Goal: Information Seeking & Learning: Learn about a topic

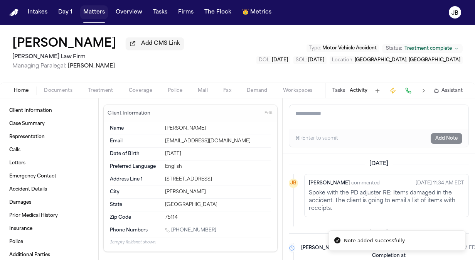
click at [91, 15] on button "Matters" at bounding box center [94, 12] width 28 height 14
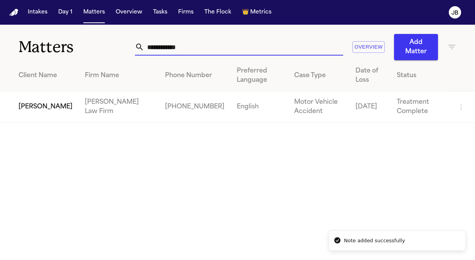
drag, startPoint x: 107, startPoint y: 53, endPoint x: 98, endPoint y: 52, distance: 8.9
click at [98, 52] on div "**********" at bounding box center [237, 42] width 475 height 35
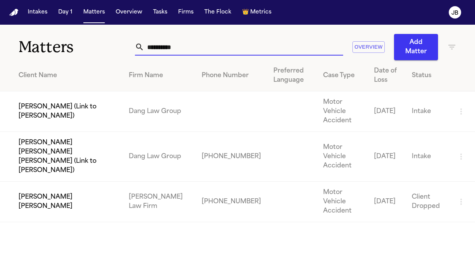
type input "**********"
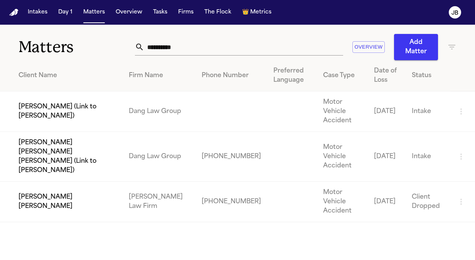
click at [92, 181] on td "[PERSON_NAME] [PERSON_NAME]" at bounding box center [61, 201] width 122 height 40
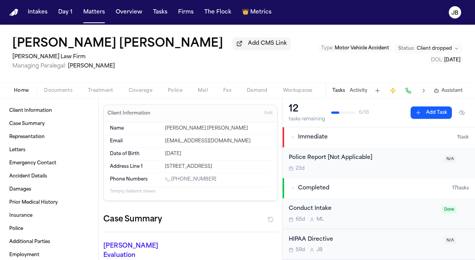
click at [53, 90] on span "Documents" at bounding box center [58, 90] width 29 height 6
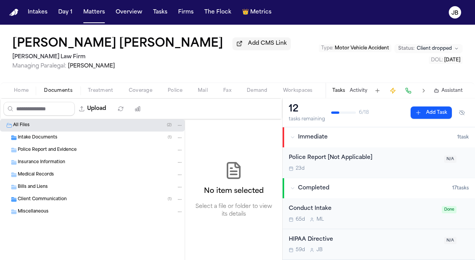
click at [58, 134] on div "Intake Documents ( 1 )" at bounding box center [100, 137] width 165 height 7
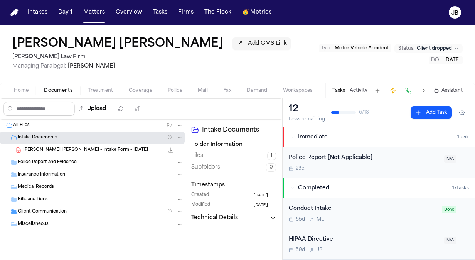
click at [65, 210] on span "Client Communication" at bounding box center [42, 211] width 49 height 7
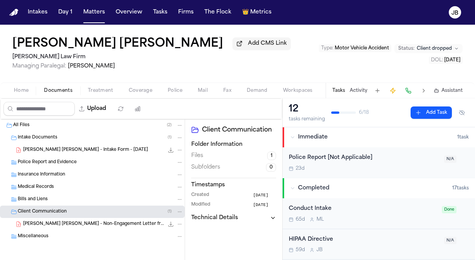
click at [79, 222] on span "[PERSON_NAME] [PERSON_NAME] - Non-Engagement Letter from [PERSON_NAME] Law Firm…" at bounding box center [93, 224] width 141 height 7
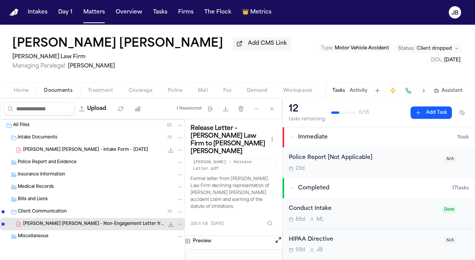
click at [110, 221] on span "[PERSON_NAME] [PERSON_NAME] - Non-Engagement Letter from [PERSON_NAME] Law Firm…" at bounding box center [93, 224] width 141 height 7
click at [358, 86] on div "Tasks Activity Assistant" at bounding box center [396, 90] width 143 height 15
click at [358, 88] on button "Activity" at bounding box center [358, 90] width 18 height 6
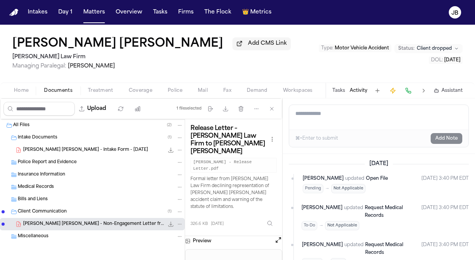
click at [51, 203] on div "Bills and Liens" at bounding box center [92, 199] width 184 height 12
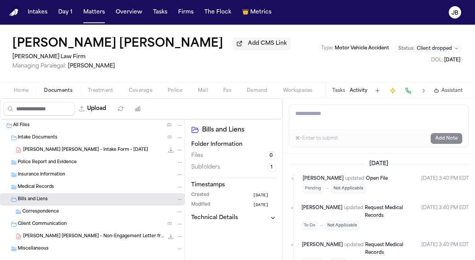
click at [89, 209] on div "Correspondence" at bounding box center [102, 211] width 161 height 7
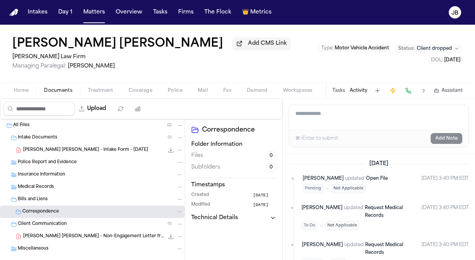
click at [127, 234] on span "[PERSON_NAME] [PERSON_NAME] - Non-Engagement Letter from [PERSON_NAME] Law Firm…" at bounding box center [93, 236] width 141 height 7
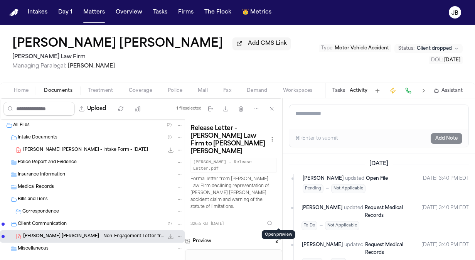
click at [279, 236] on button "Open preview" at bounding box center [278, 240] width 8 height 8
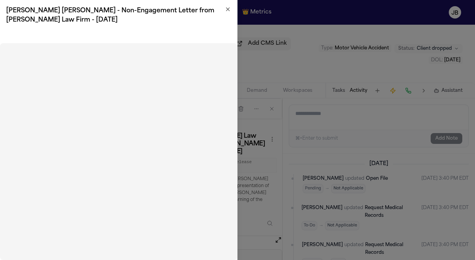
click at [229, 11] on icon "button" at bounding box center [228, 9] width 6 height 6
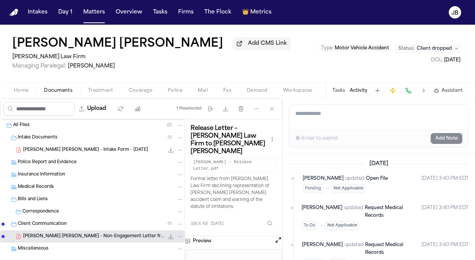
drag, startPoint x: 177, startPoint y: 46, endPoint x: 2, endPoint y: 50, distance: 174.9
click at [2, 52] on div "[PERSON_NAME] [PERSON_NAME] Add CMS Link [PERSON_NAME] Law Firm Managing Parale…" at bounding box center [237, 54] width 475 height 58
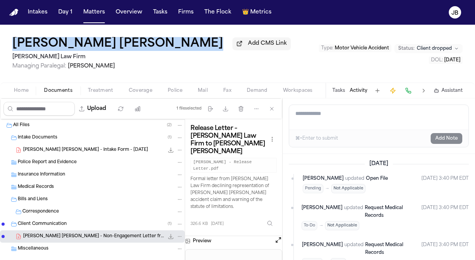
drag, startPoint x: 3, startPoint y: 48, endPoint x: 184, endPoint y: 42, distance: 180.7
click at [184, 42] on div "[PERSON_NAME] [PERSON_NAME] Add CMS Link [PERSON_NAME] Law Firm Managing Parale…" at bounding box center [237, 54] width 475 height 58
copy div "[PERSON_NAME] [PERSON_NAME]"
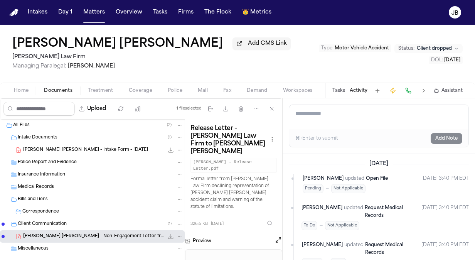
click at [283, 45] on div "[PERSON_NAME] [PERSON_NAME] Add CMS Link [PERSON_NAME] Law Firm Managing Parale…" at bounding box center [237, 54] width 475 height 58
click at [277, 236] on button "Open preview" at bounding box center [278, 240] width 8 height 8
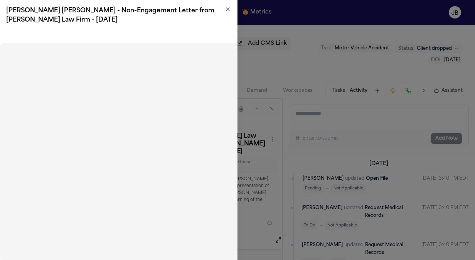
click at [226, 10] on icon "button" at bounding box center [228, 9] width 6 height 6
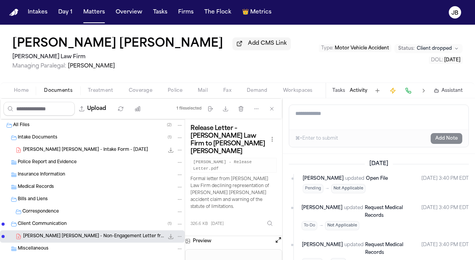
click at [14, 91] on span "Home" at bounding box center [21, 90] width 15 height 6
